Goal: Task Accomplishment & Management: Manage account settings

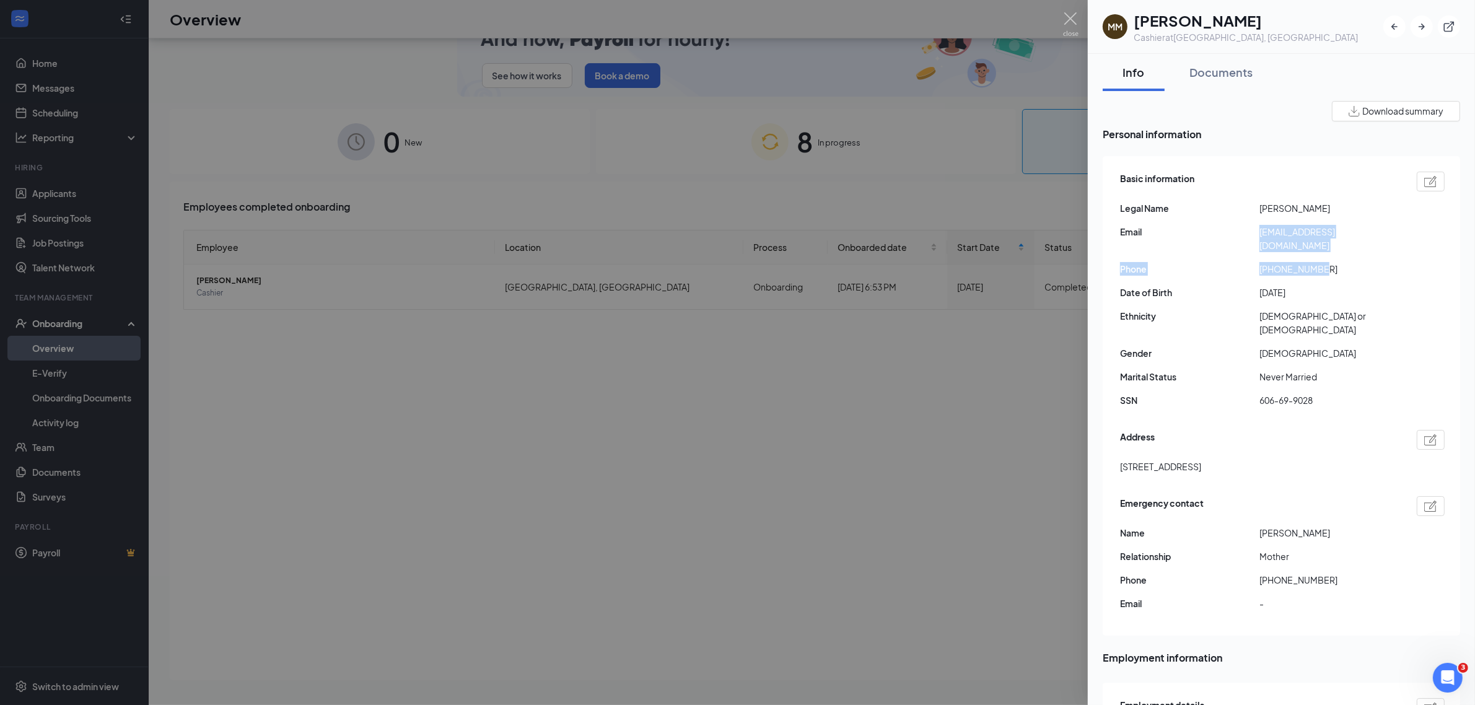
scroll to position [258, 0]
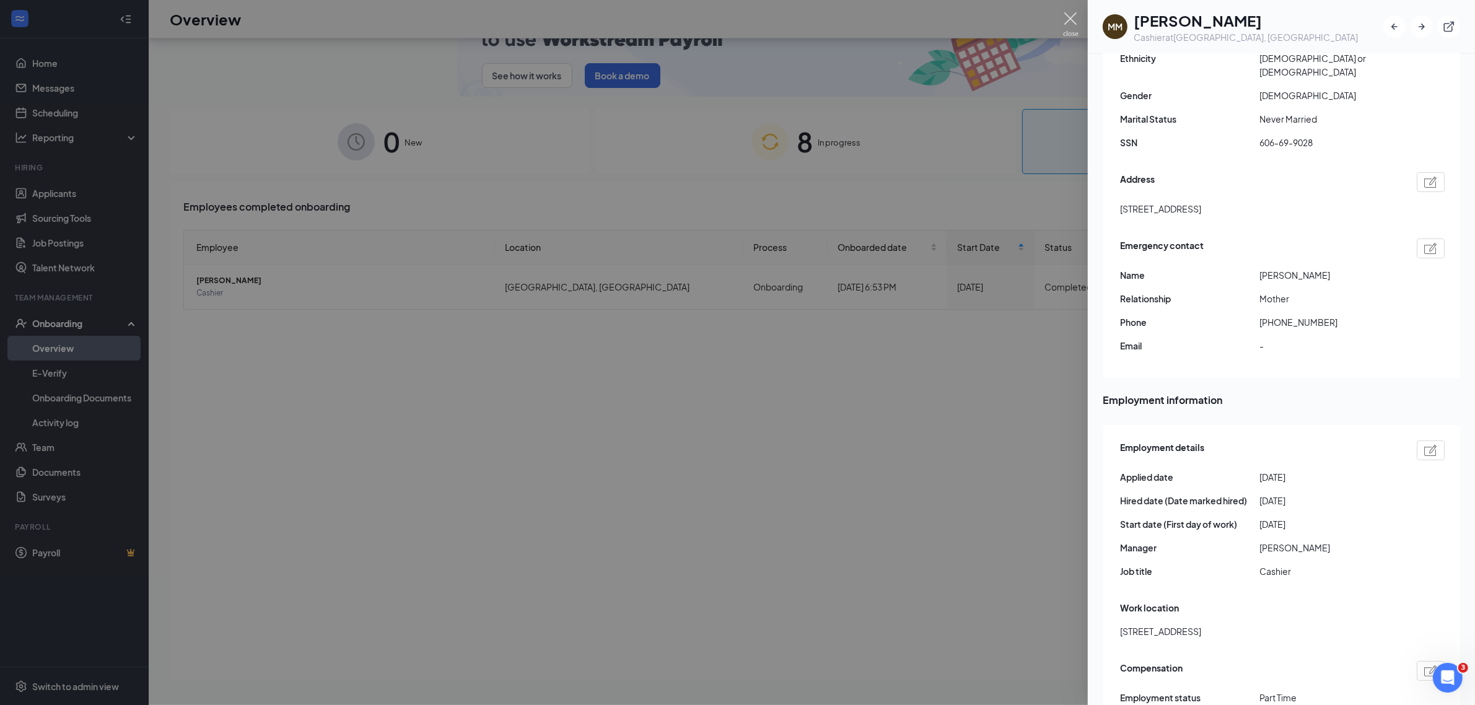
click at [1068, 20] on img at bounding box center [1070, 24] width 15 height 24
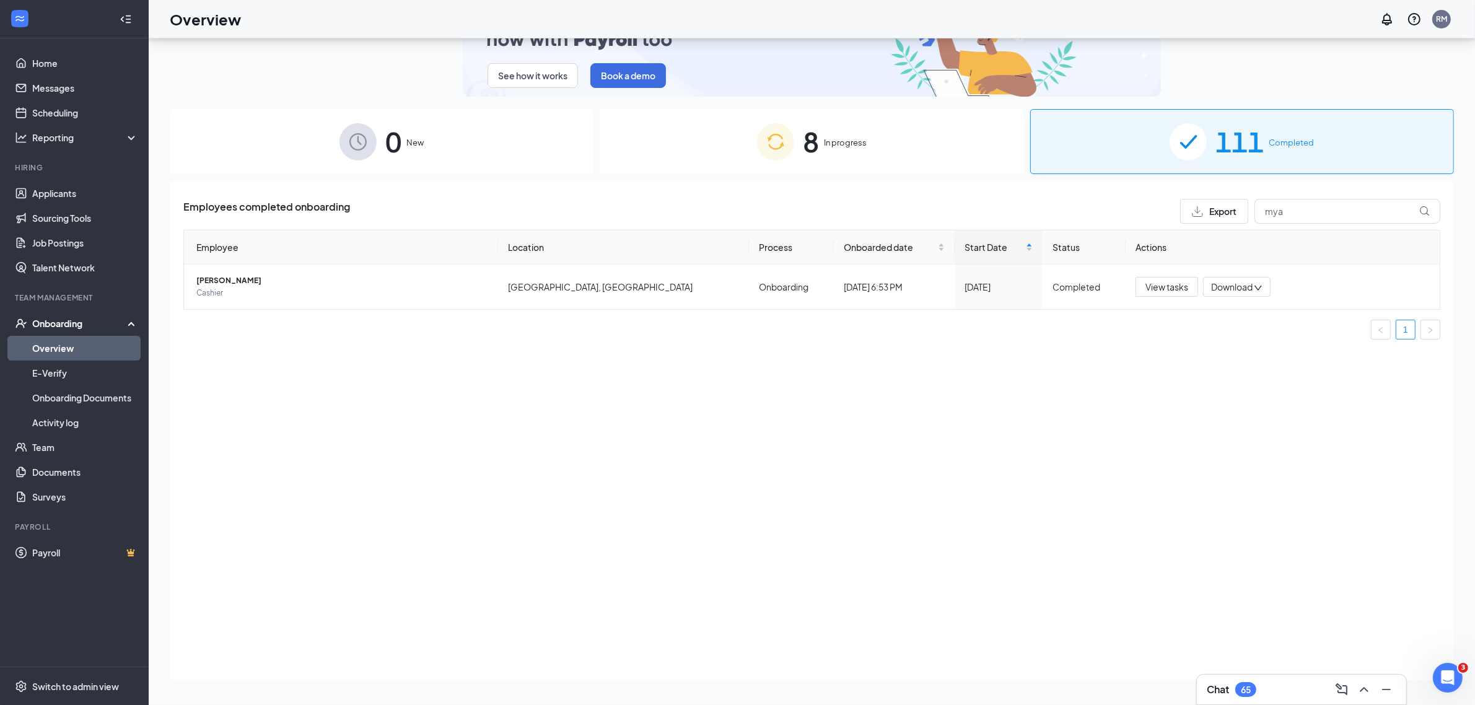
click at [846, 142] on span "In progress" at bounding box center [845, 142] width 43 height 12
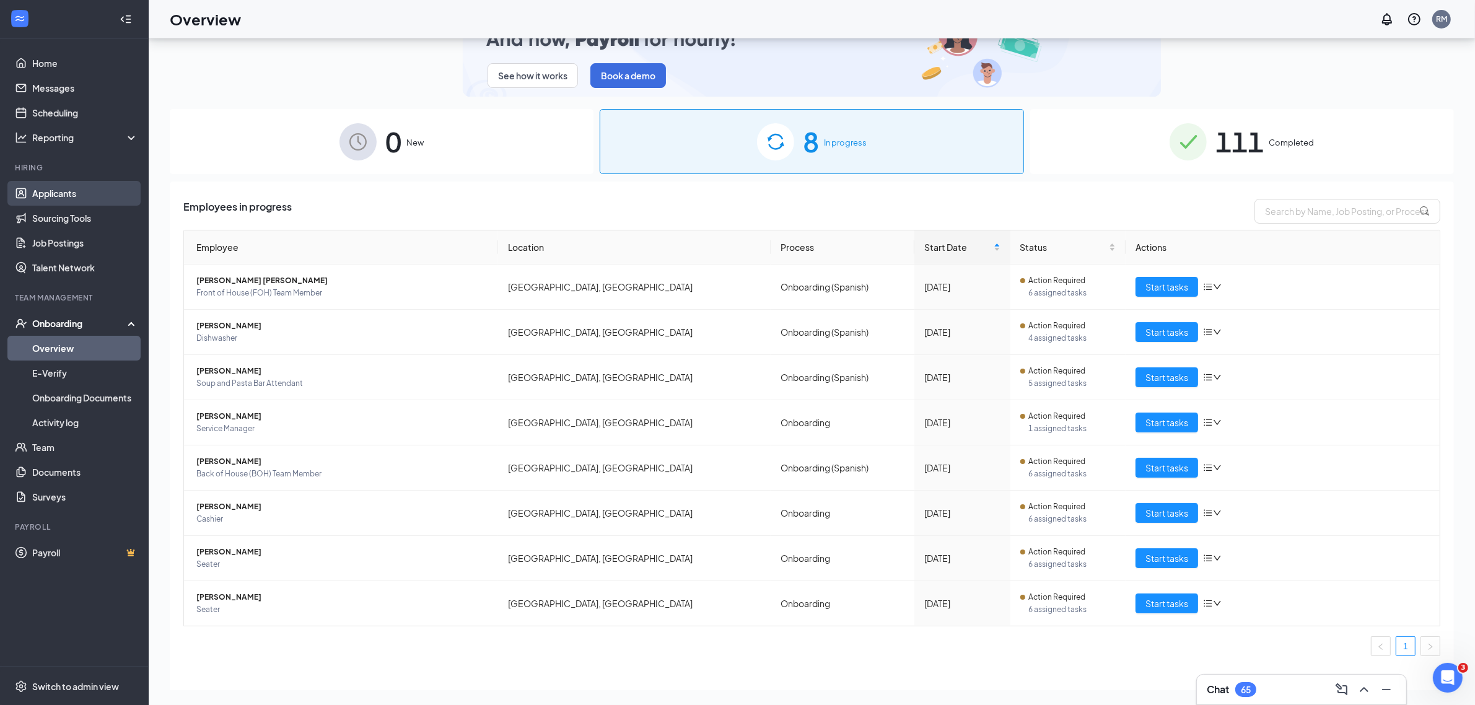
click at [54, 191] on link "Applicants" at bounding box center [85, 193] width 106 height 25
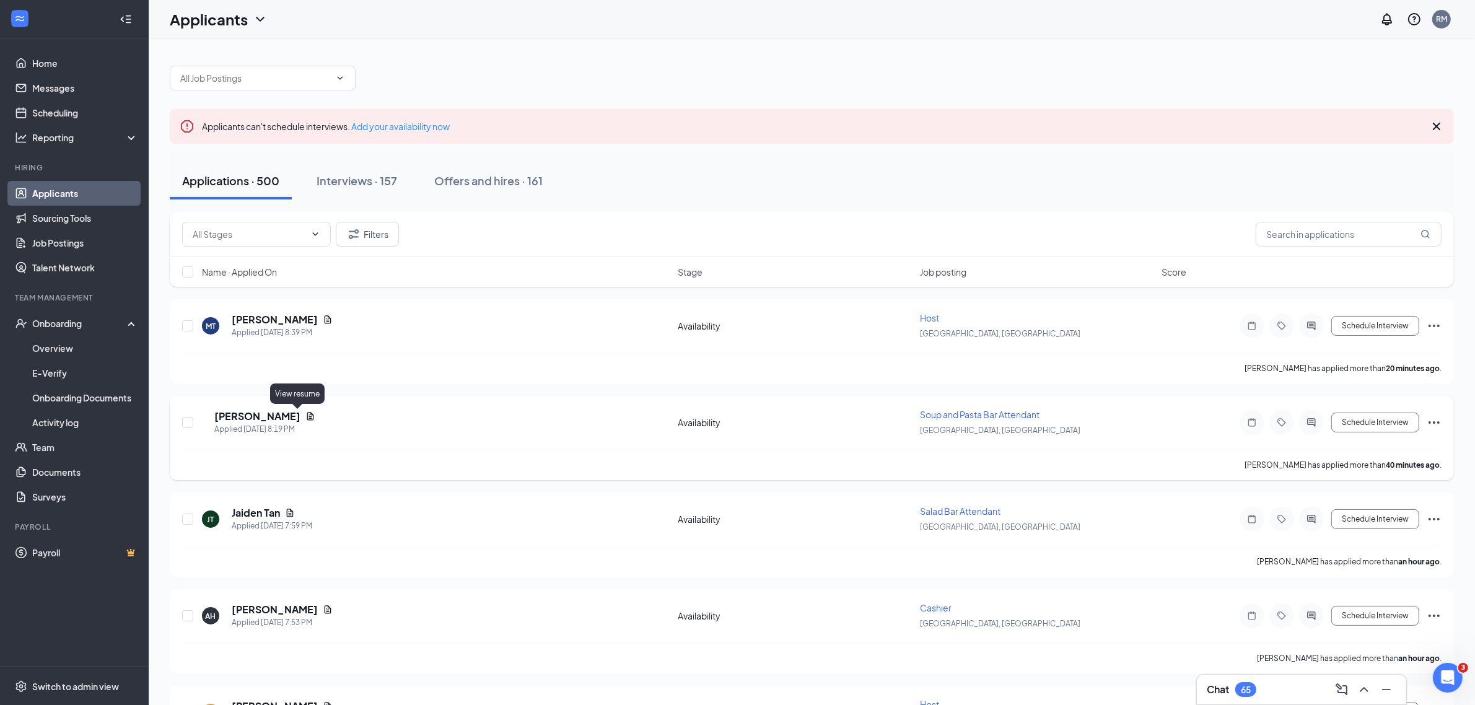
click at [305, 418] on icon "Document" at bounding box center [310, 416] width 10 height 10
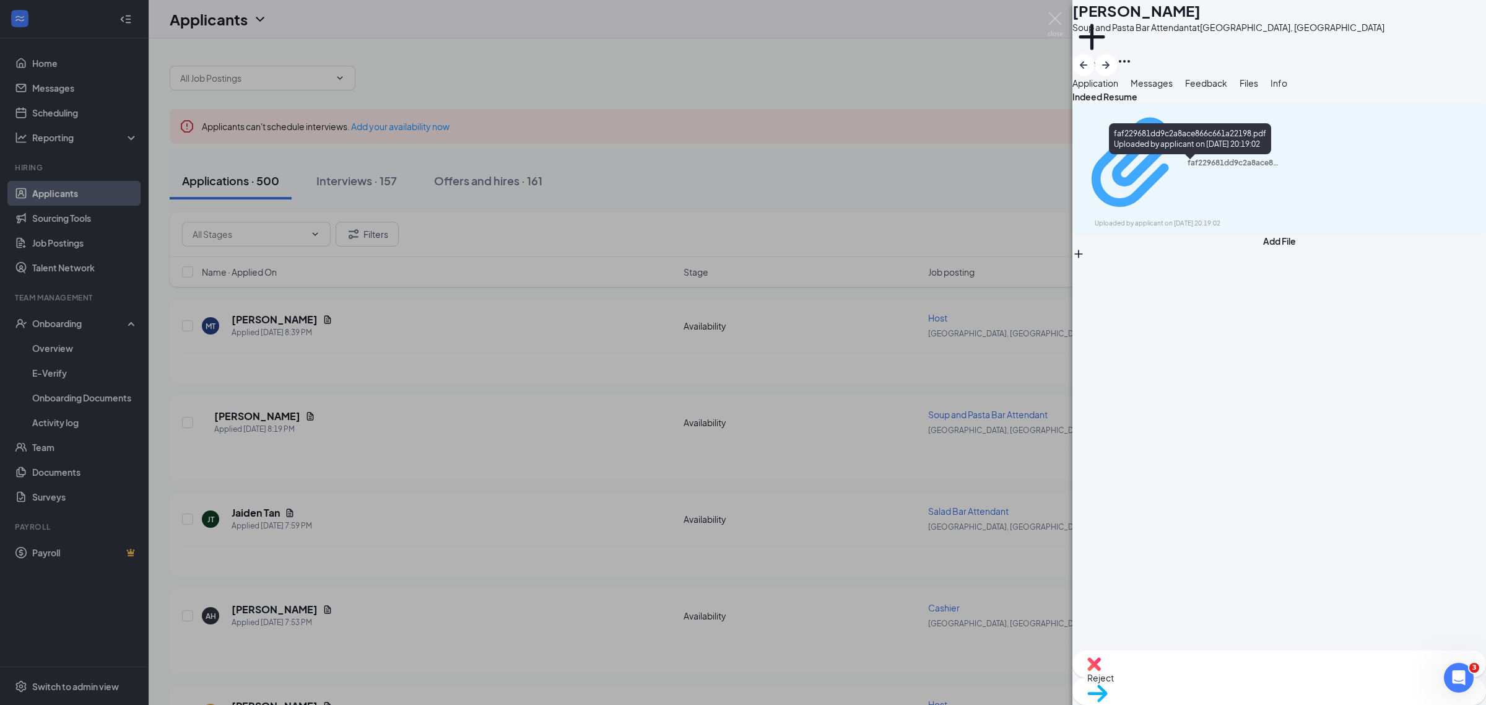
click at [1188, 167] on div "faf229681dd9c2a8ace866c661a22198.pdf" at bounding box center [1234, 163] width 93 height 10
click at [986, 30] on div "CL [PERSON_NAME] Soup and Pasta Bar Attendant at [GEOGRAPHIC_DATA], [GEOGRAPHIC…" at bounding box center [743, 352] width 1486 height 705
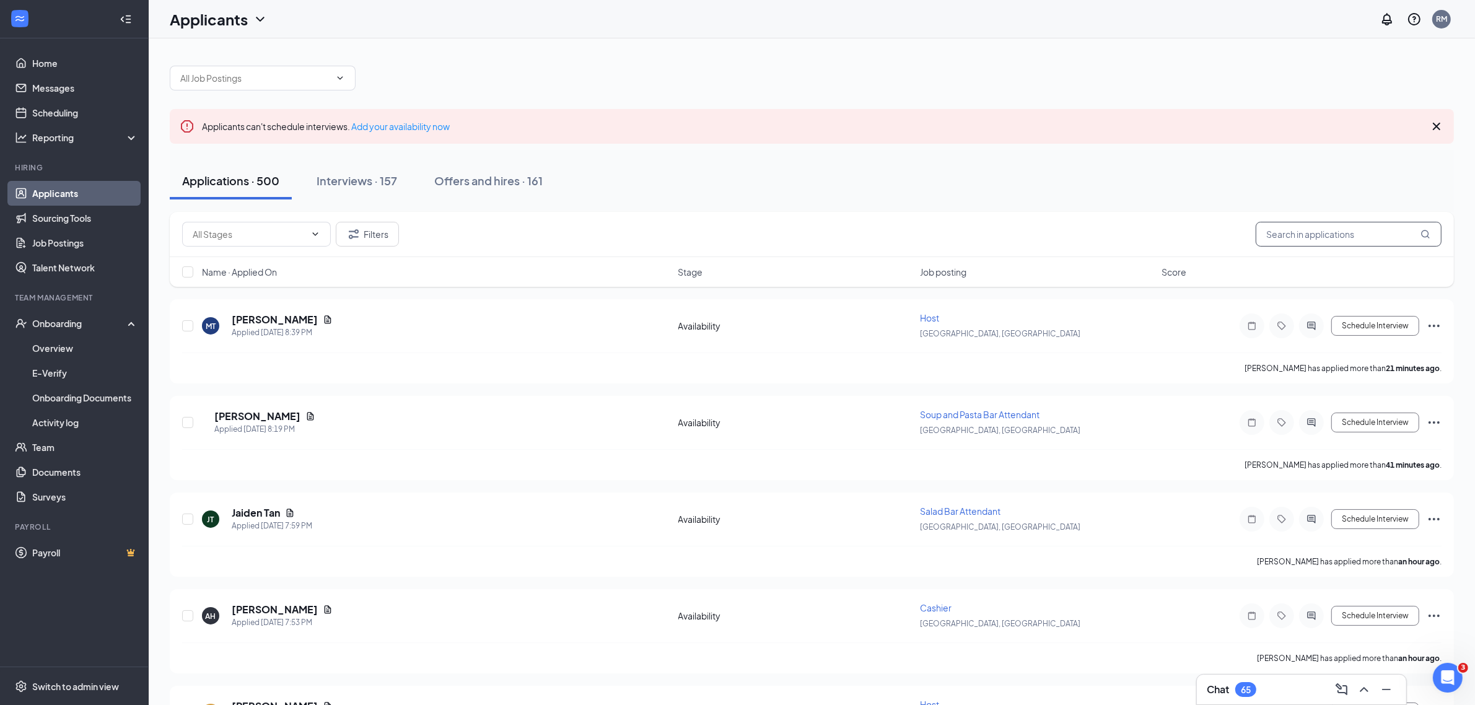
click at [1381, 232] on input "text" at bounding box center [1348, 234] width 186 height 25
click at [62, 349] on link "Overview" at bounding box center [85, 348] width 106 height 25
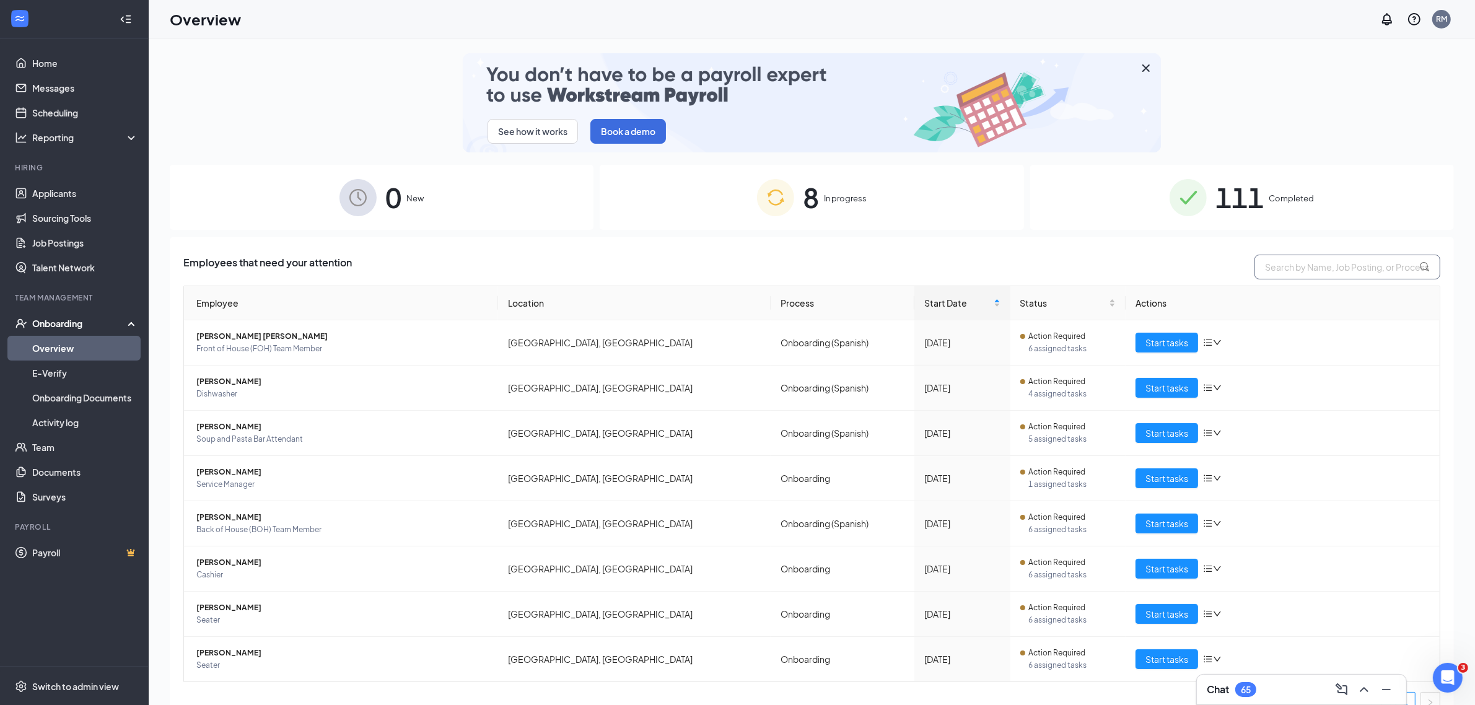
click at [1324, 268] on input "text" at bounding box center [1347, 267] width 186 height 25
